Goal: Navigation & Orientation: Find specific page/section

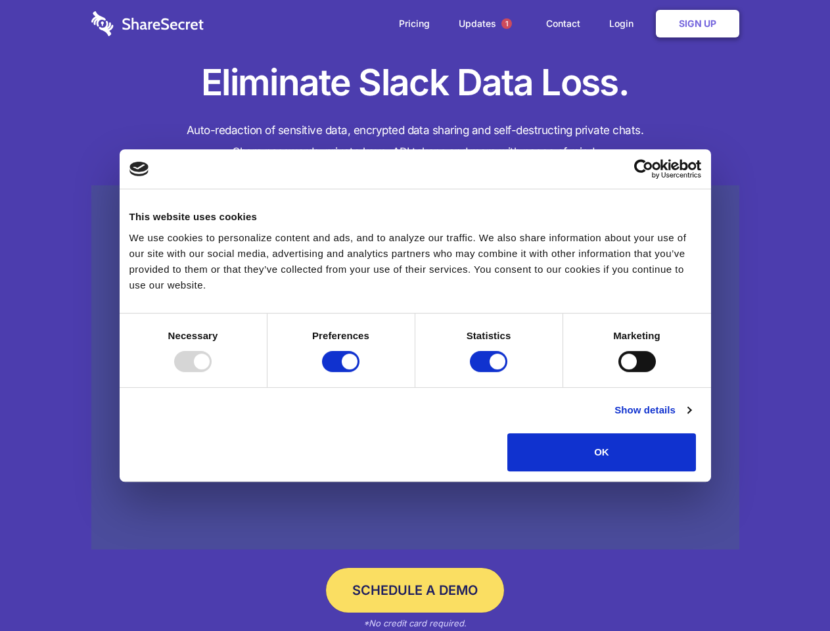
click at [212, 372] on div at bounding box center [192, 361] width 37 height 21
click at [360, 372] on input "Preferences" at bounding box center [340, 361] width 37 height 21
checkbox input "false"
click at [490, 372] on input "Statistics" at bounding box center [488, 361] width 37 height 21
checkbox input "false"
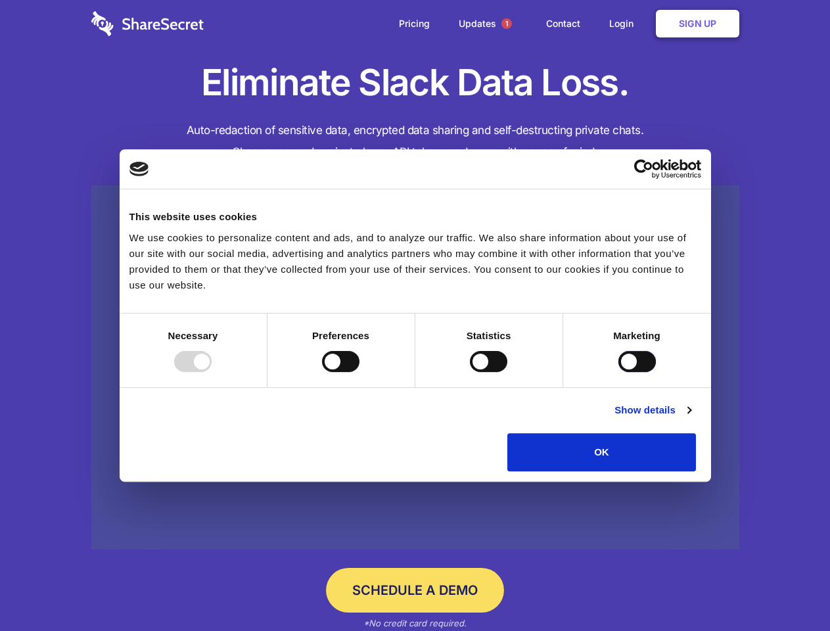
click at [618, 372] on input "Marketing" at bounding box center [636, 361] width 37 height 21
checkbox input "true"
click at [691, 418] on link "Show details" at bounding box center [653, 410] width 76 height 16
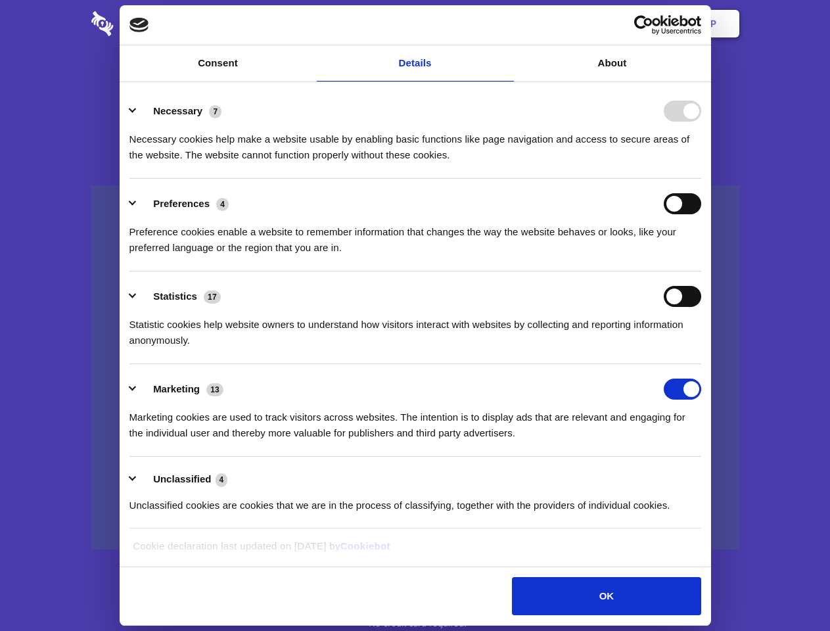
click at [701, 179] on li "Necessary 7 Necessary cookies help make a website usable by enabling basic func…" at bounding box center [415, 132] width 572 height 93
click at [506, 24] on span "1" at bounding box center [506, 23] width 11 height 11
